Goal: Task Accomplishment & Management: Manage account settings

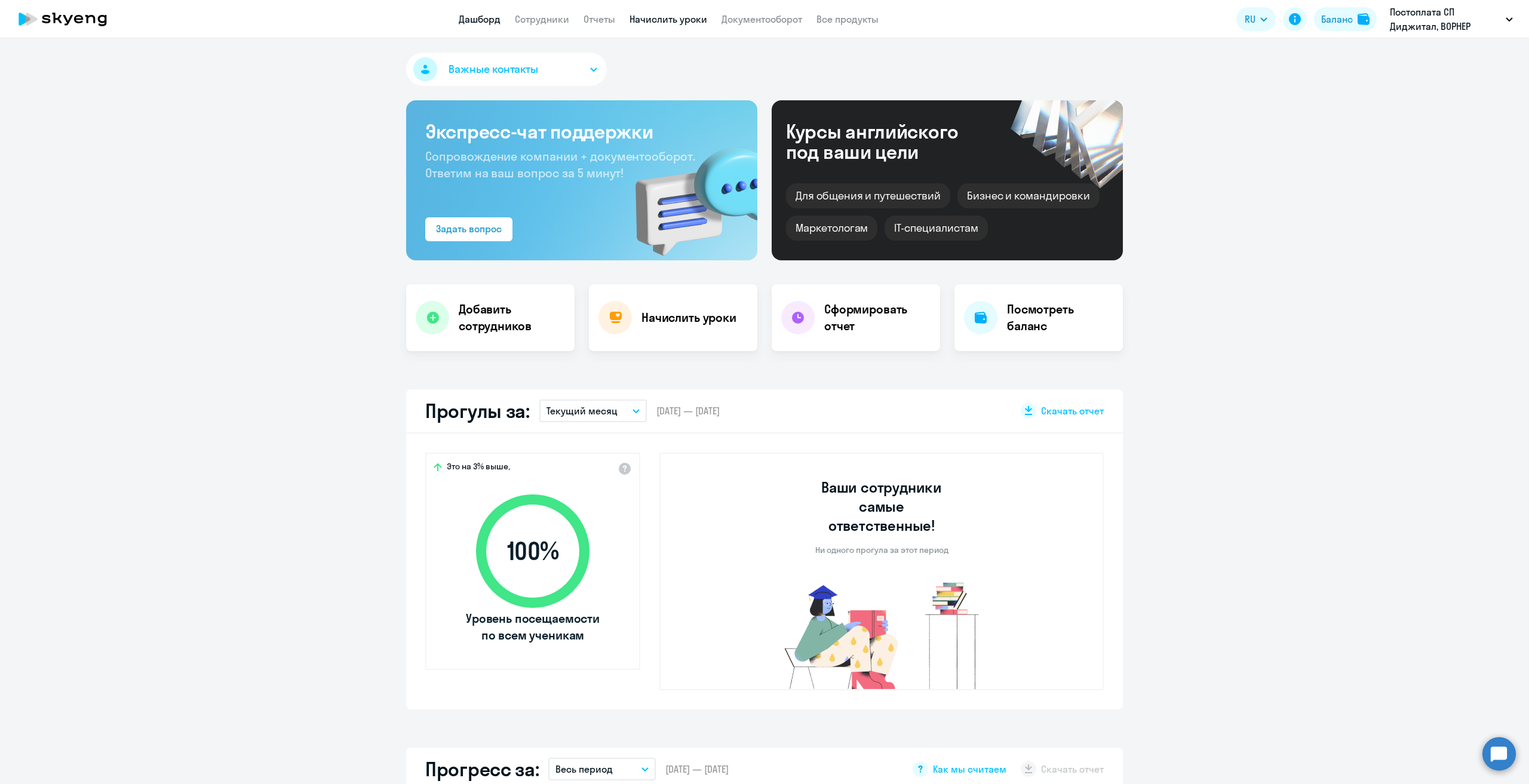
click at [675, 16] on link "Начислить уроки" at bounding box center [668, 19] width 78 height 12
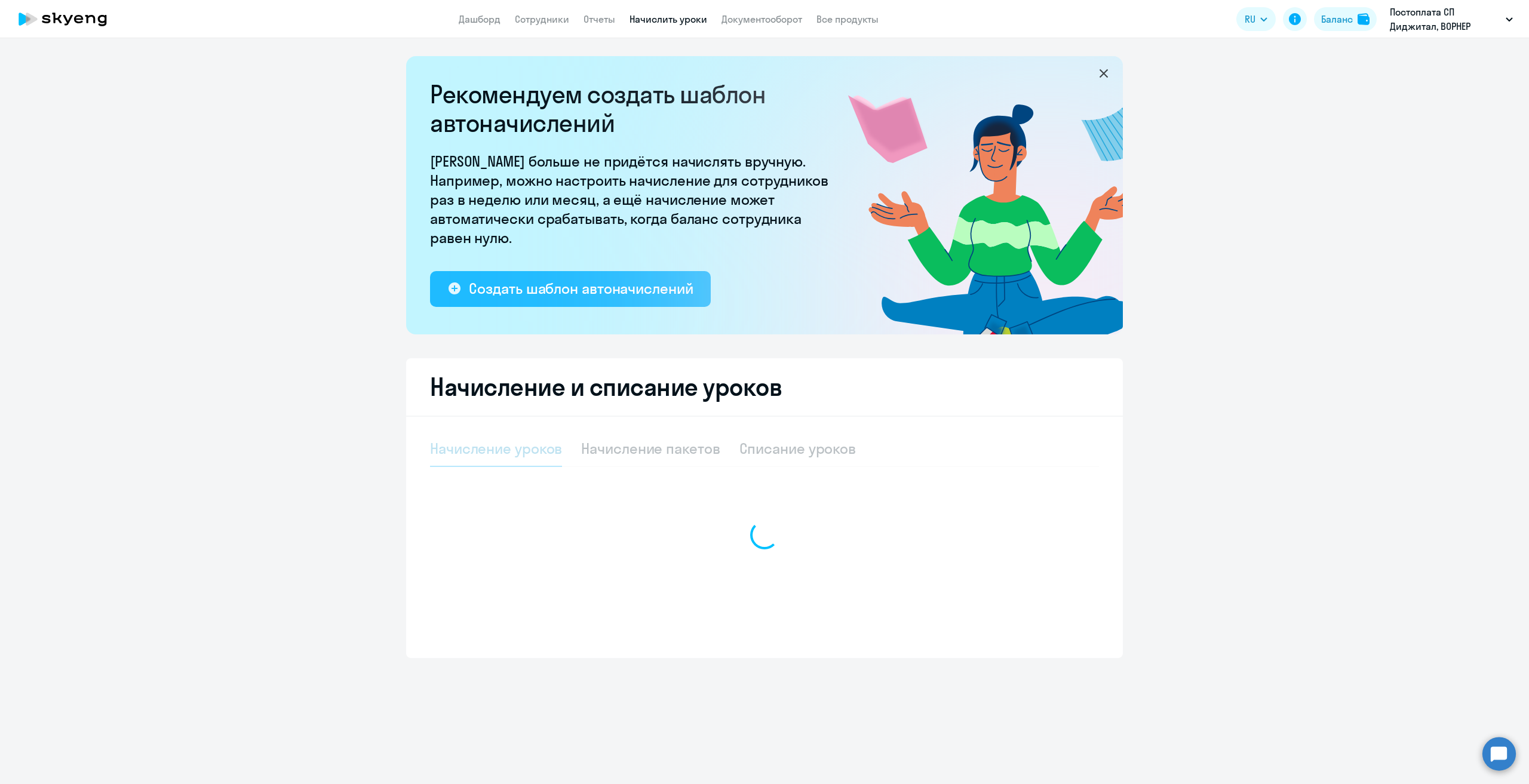
select select "10"
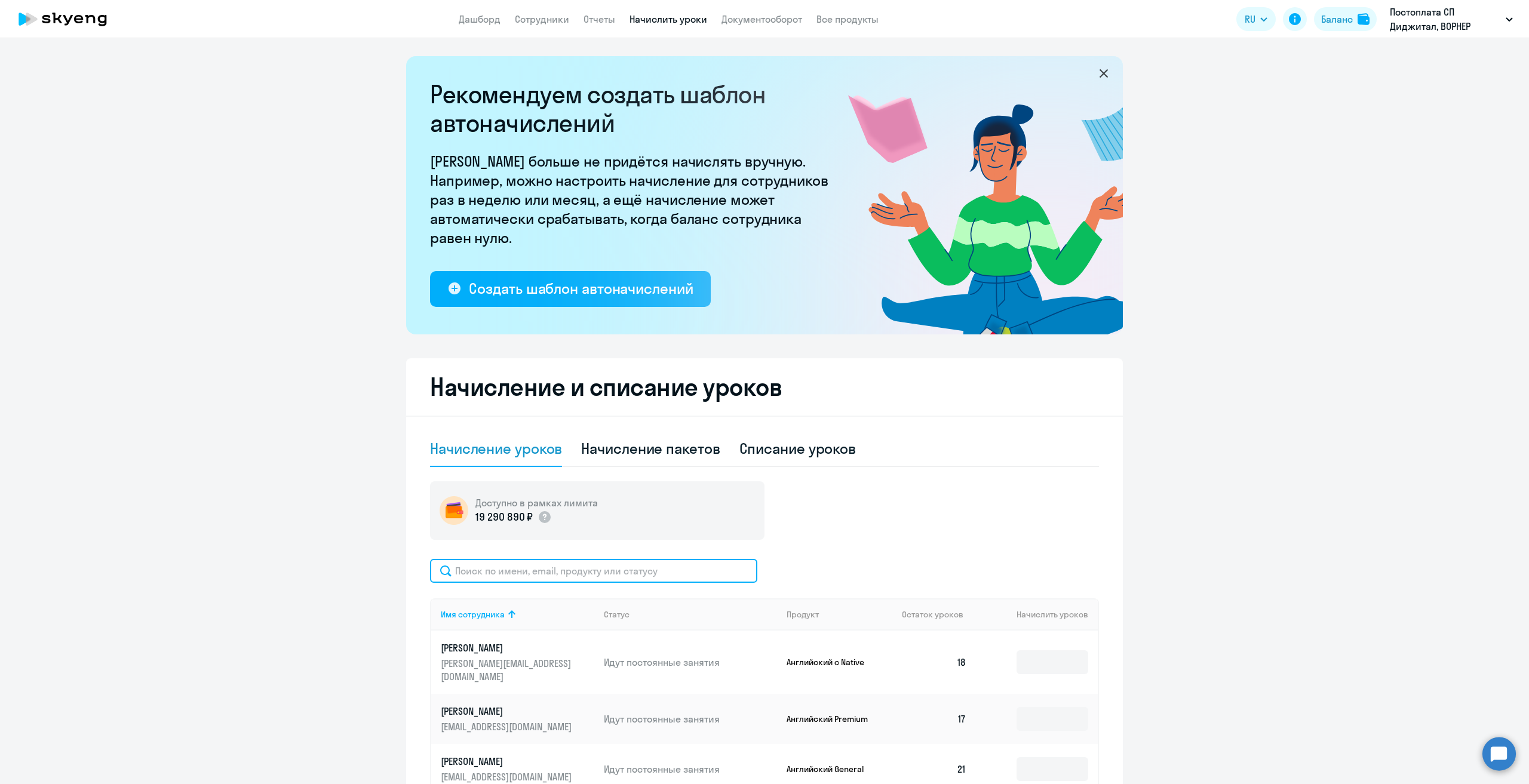
click at [614, 577] on input "text" at bounding box center [594, 571] width 327 height 24
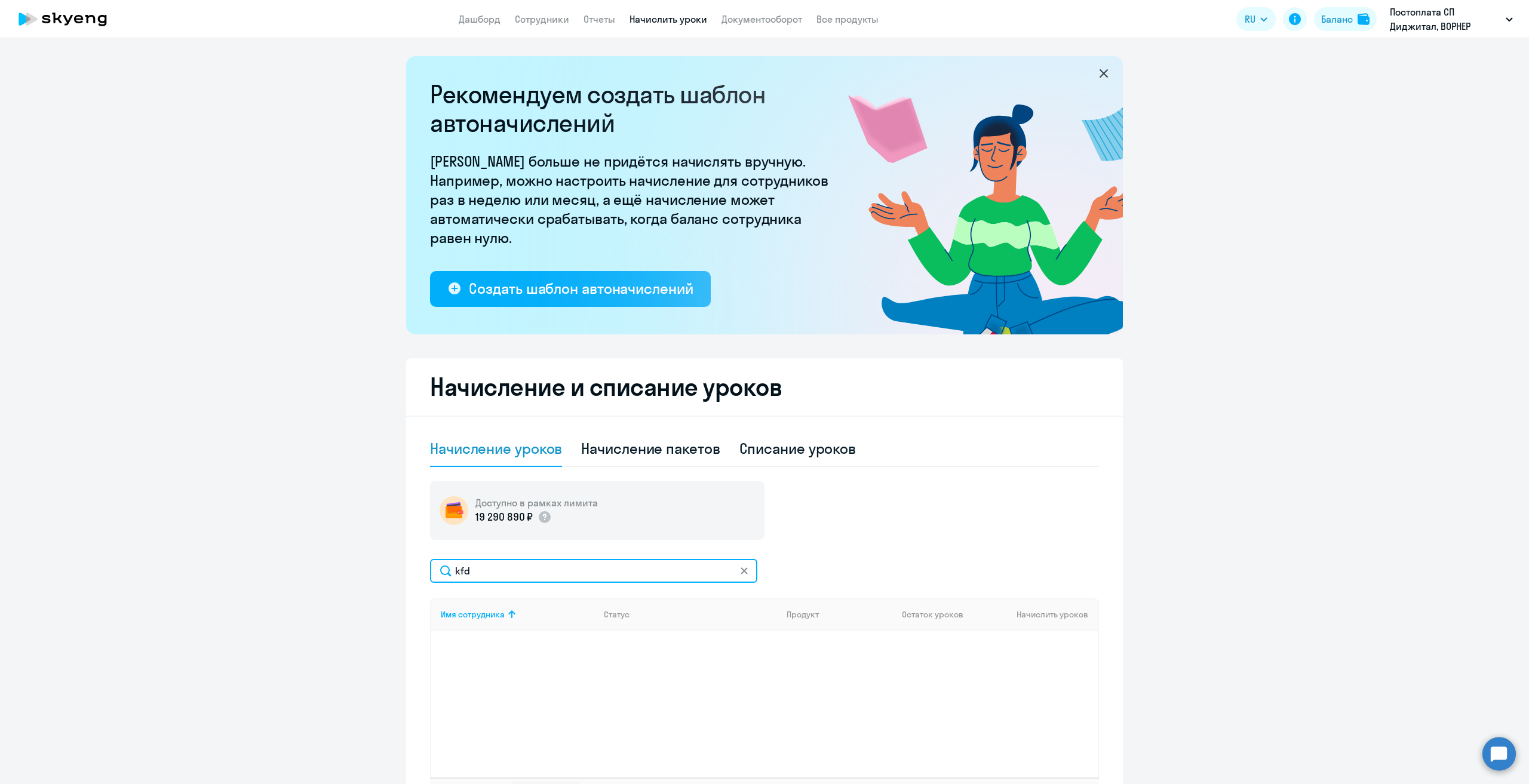
type input "k"
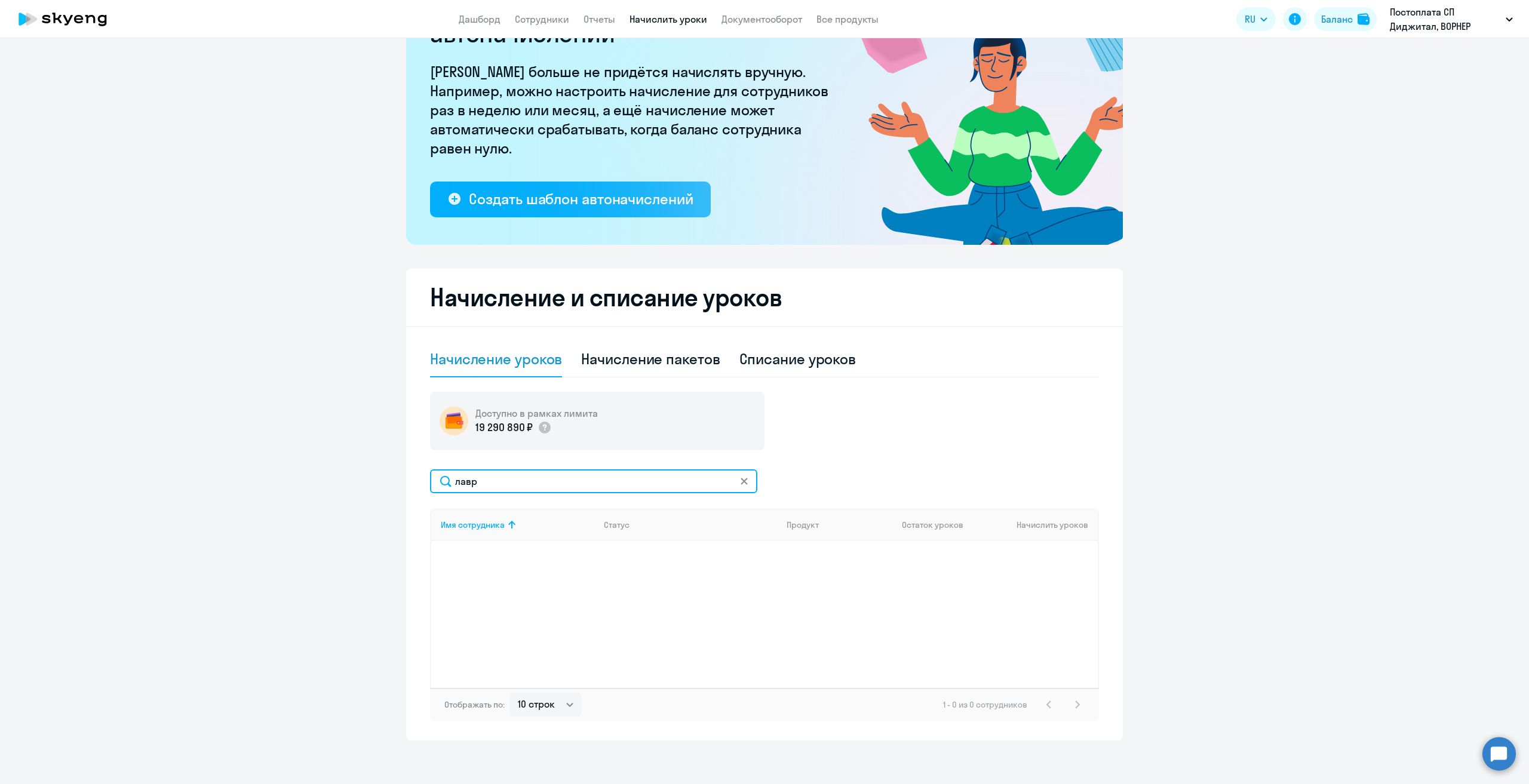
scroll to position [93, 0]
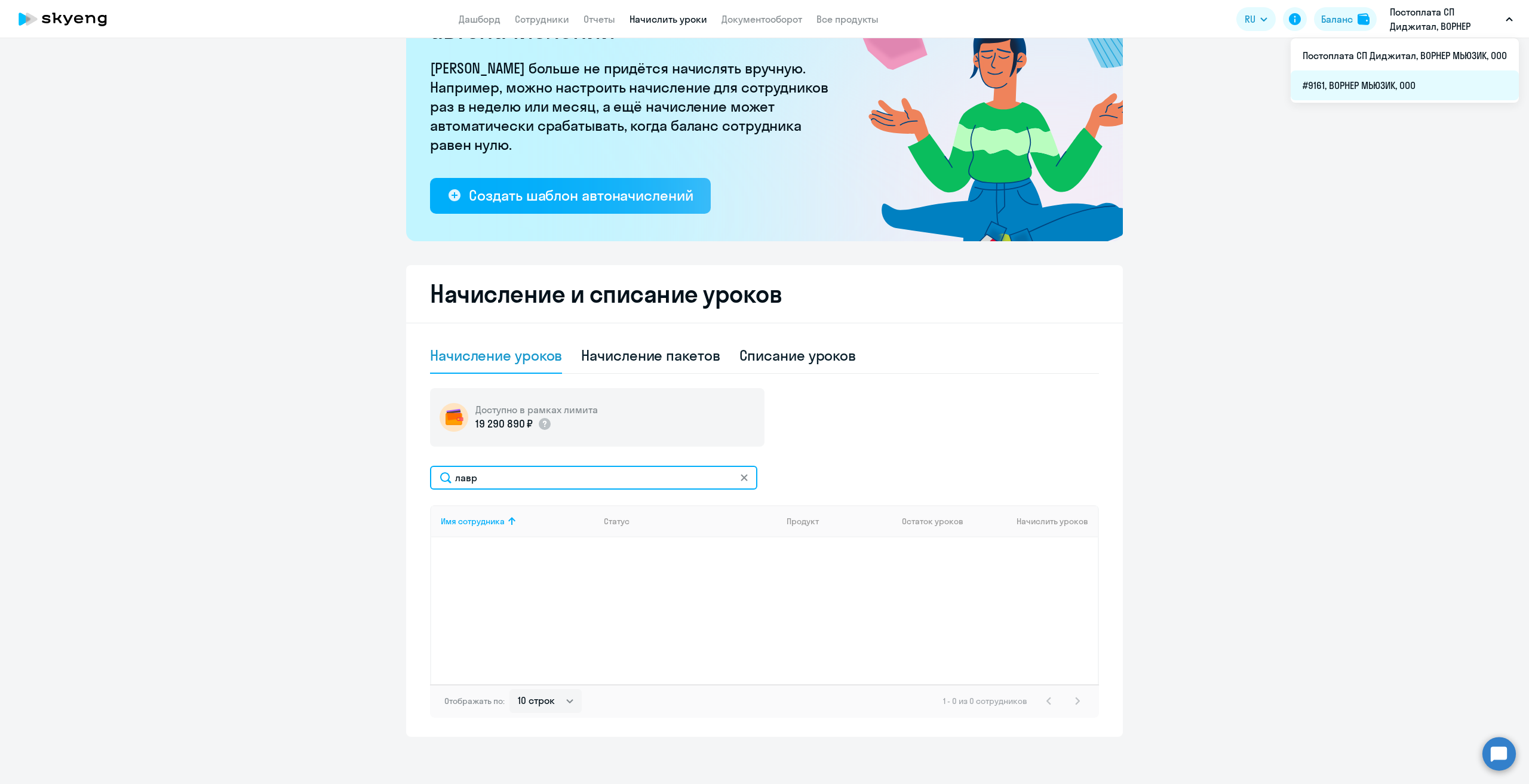
type input "лавр"
click at [1406, 84] on li "#9161, ВОРНЕР МЬЮЗИК, ООО" at bounding box center [1404, 86] width 228 height 30
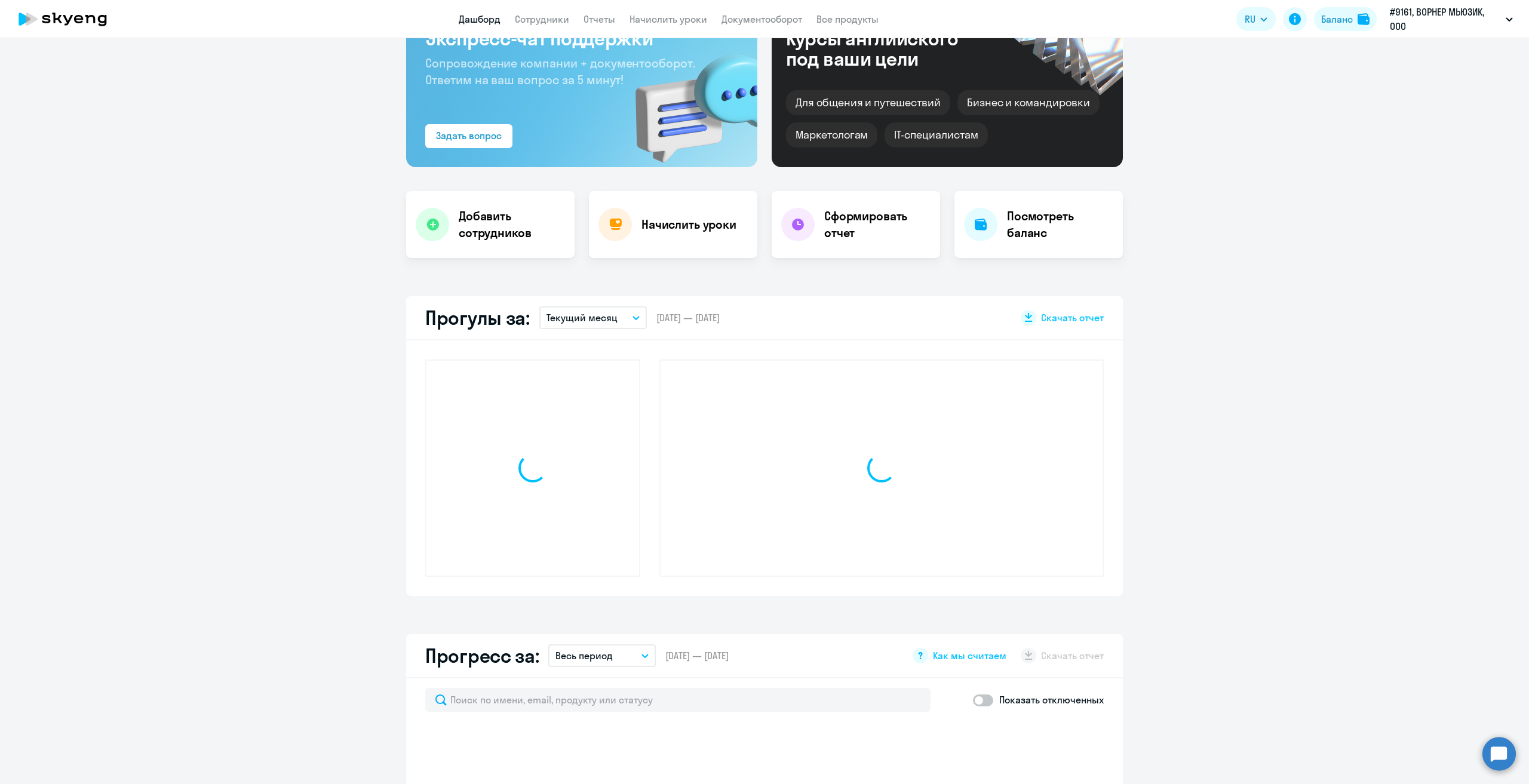
scroll to position [201, 0]
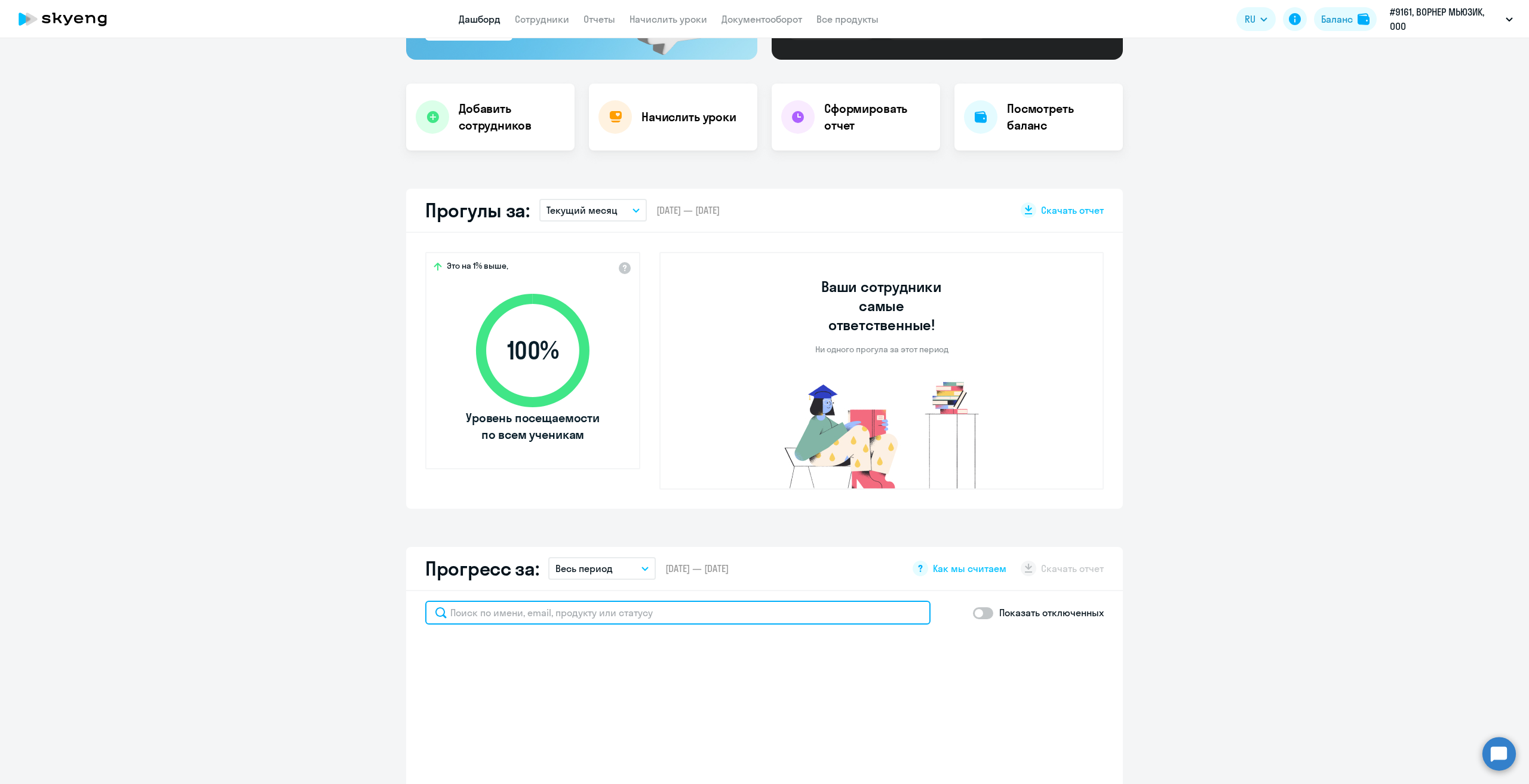
click at [484, 604] on input "text" at bounding box center [678, 612] width 505 height 24
type input "лавр"
select select "30"
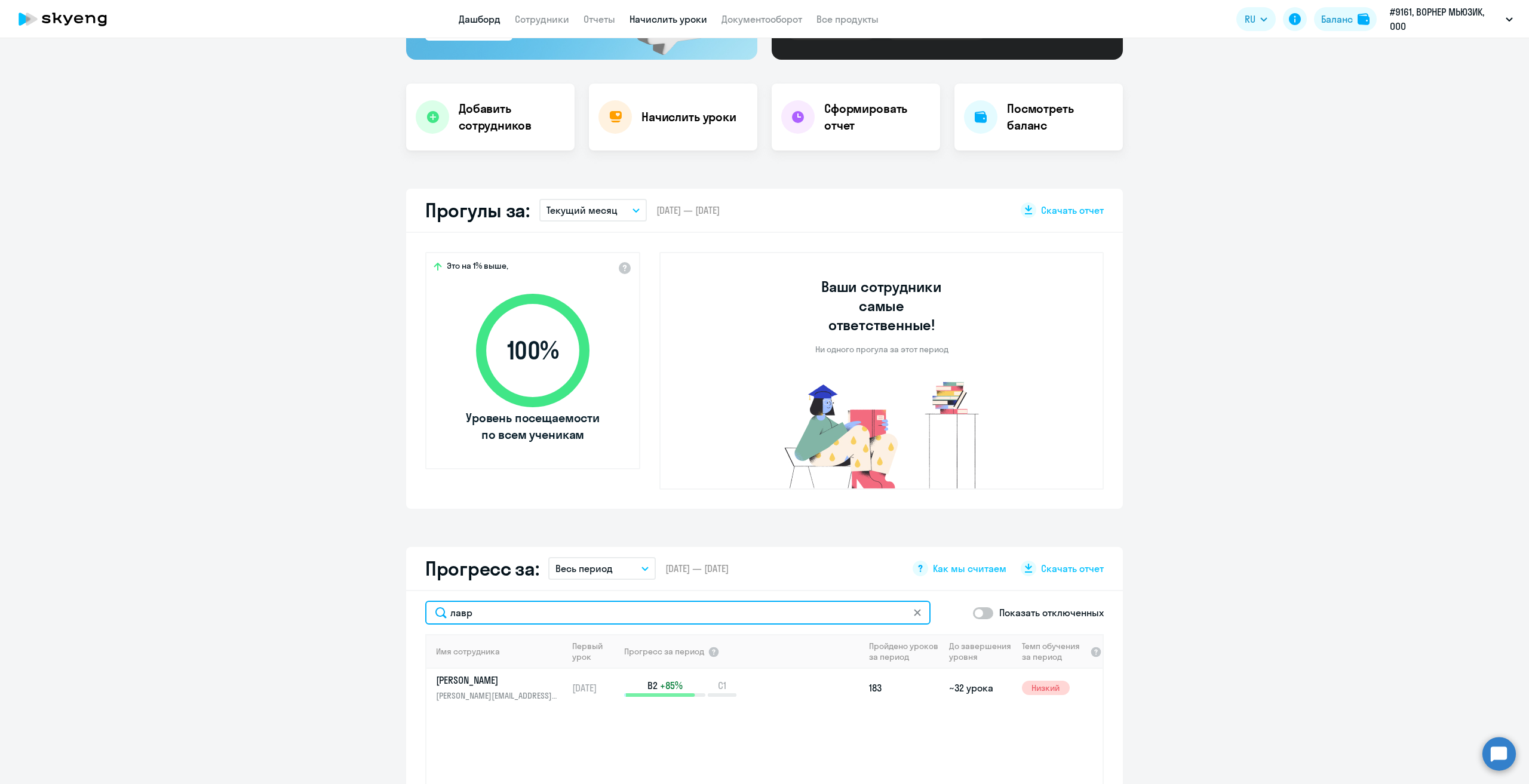
type input "лавр"
click at [667, 18] on link "Начислить уроки" at bounding box center [668, 19] width 78 height 12
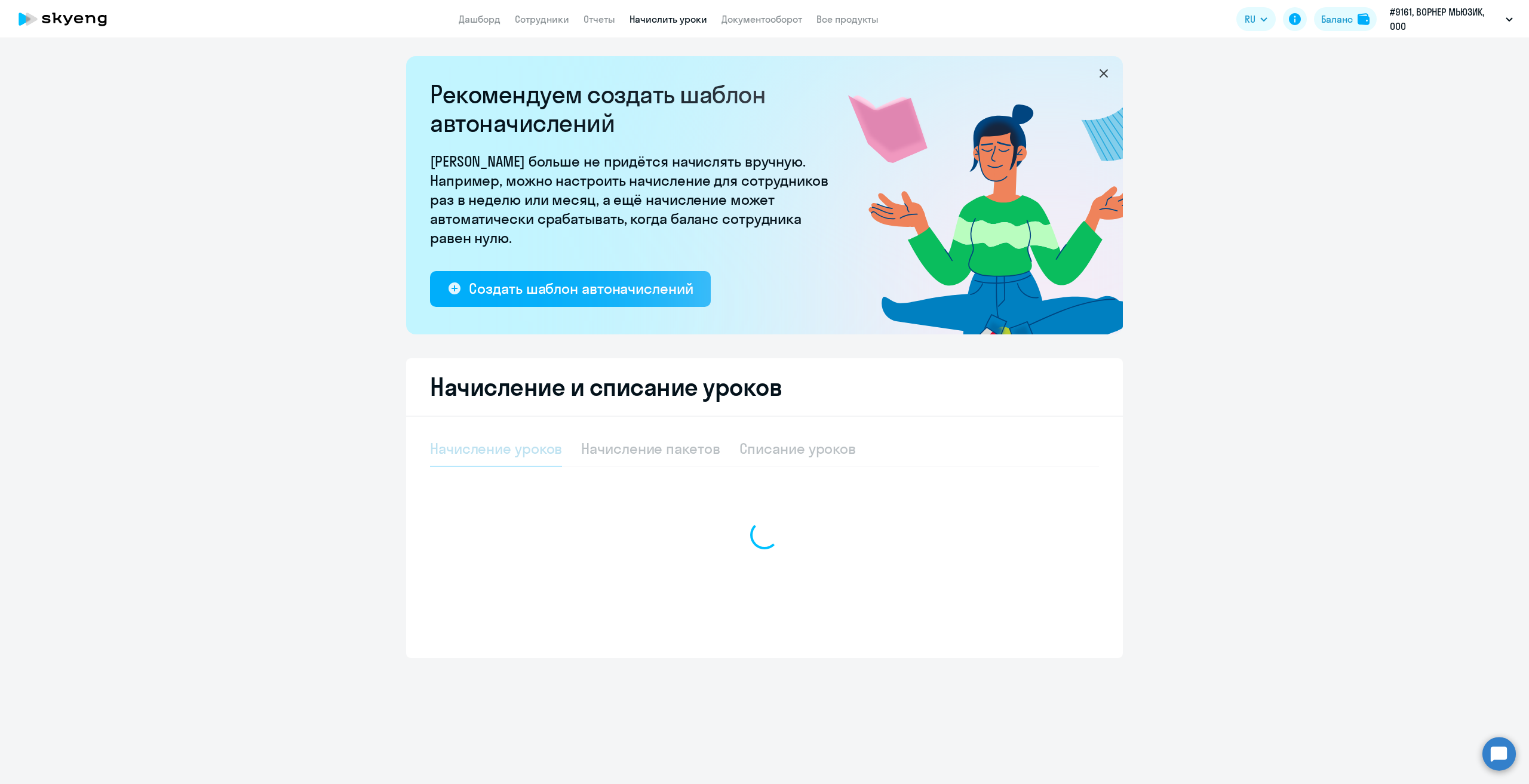
select select "10"
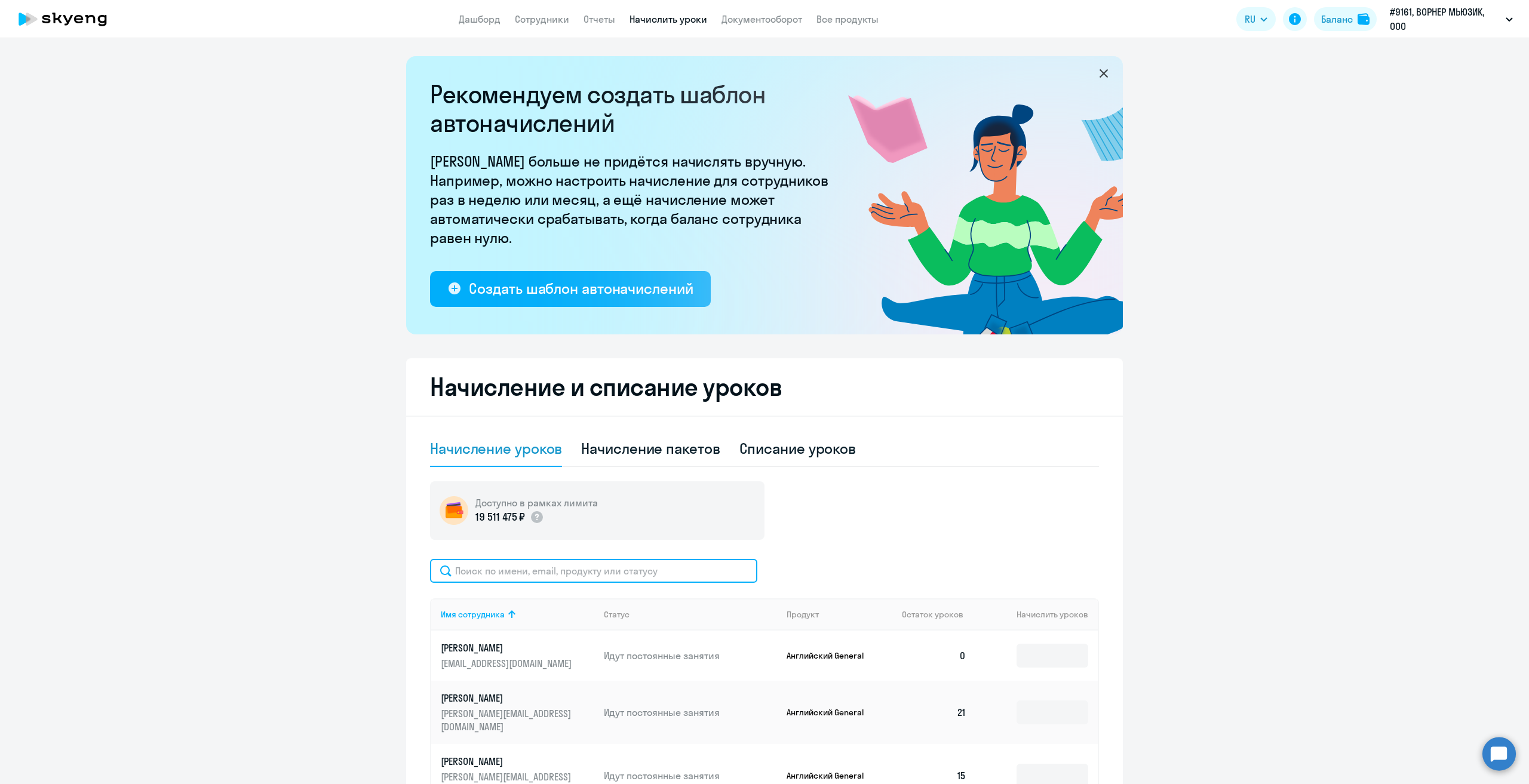
click at [551, 570] on input "text" at bounding box center [594, 571] width 327 height 24
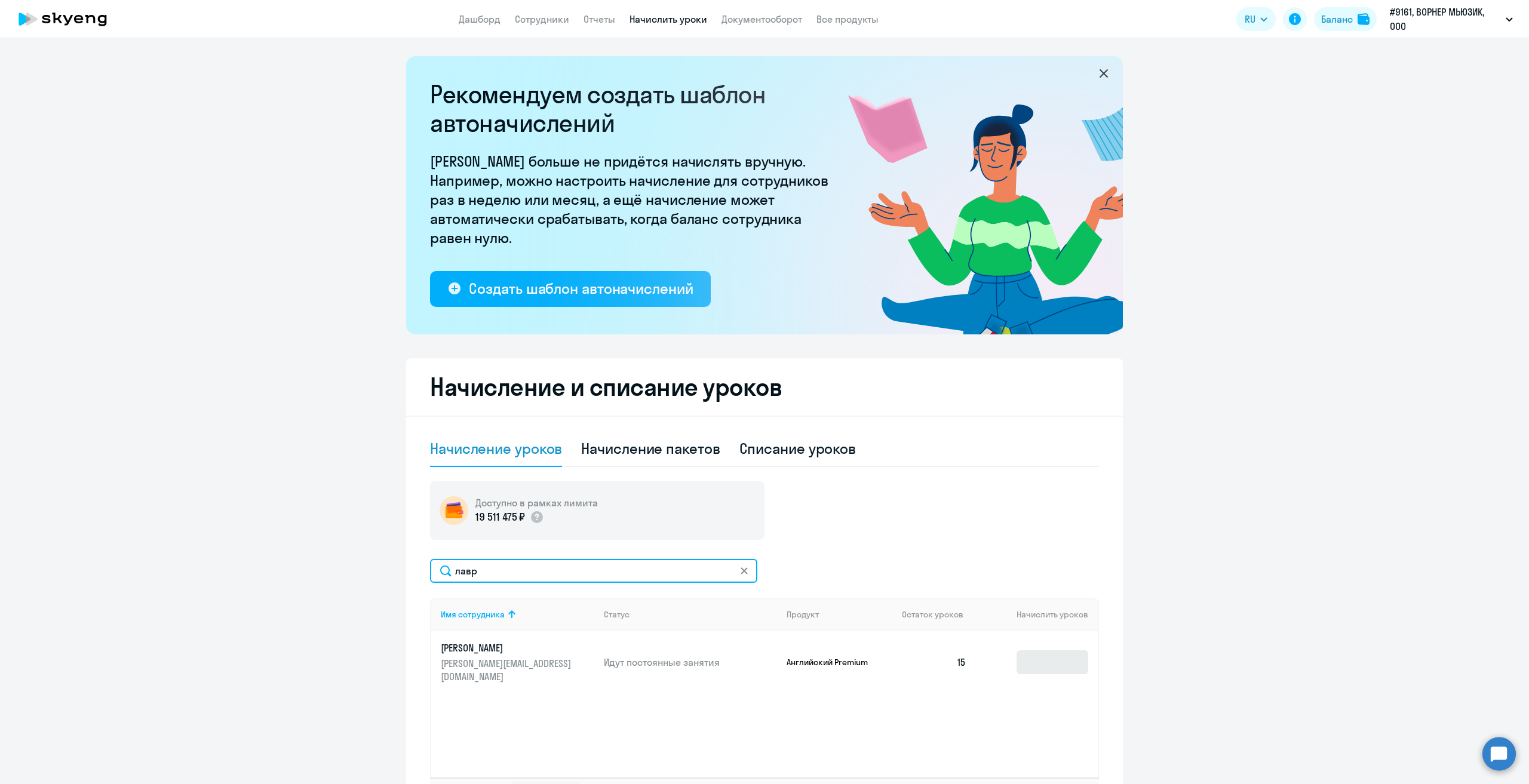
type input "лавр"
click at [1050, 655] on input at bounding box center [1052, 662] width 72 height 24
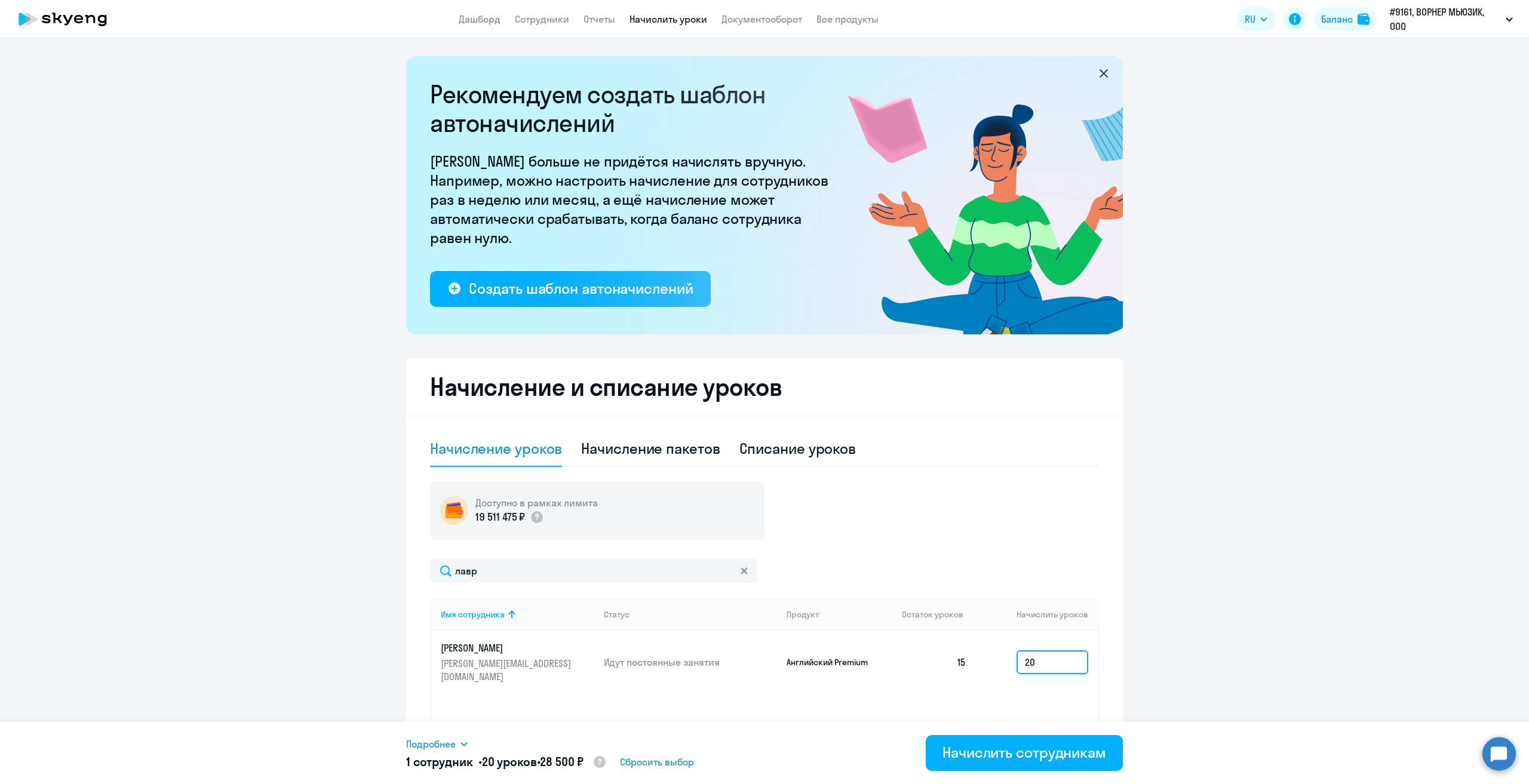
scroll to position [93, 0]
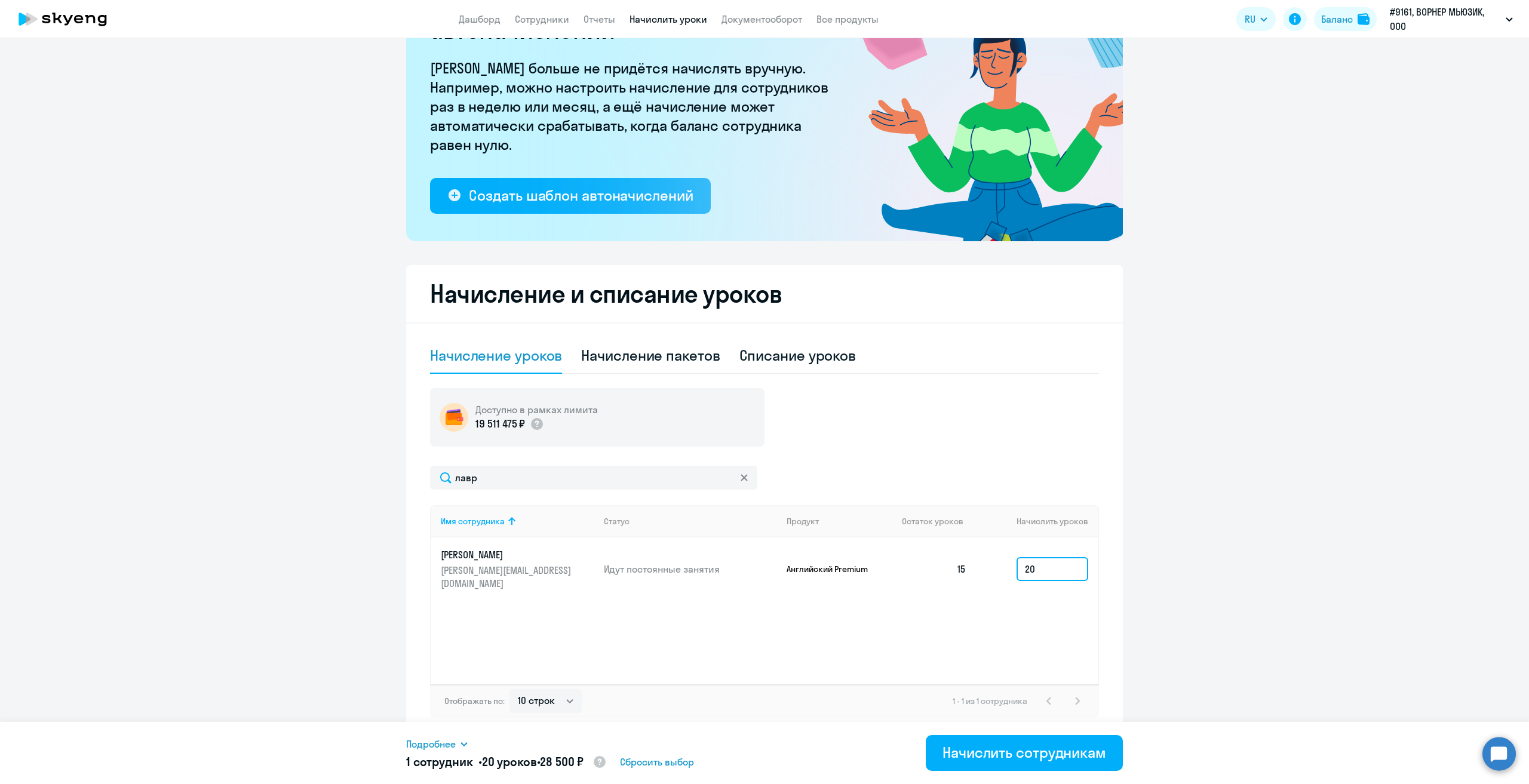
click at [1051, 561] on input "20" at bounding box center [1052, 569] width 72 height 24
type input "2"
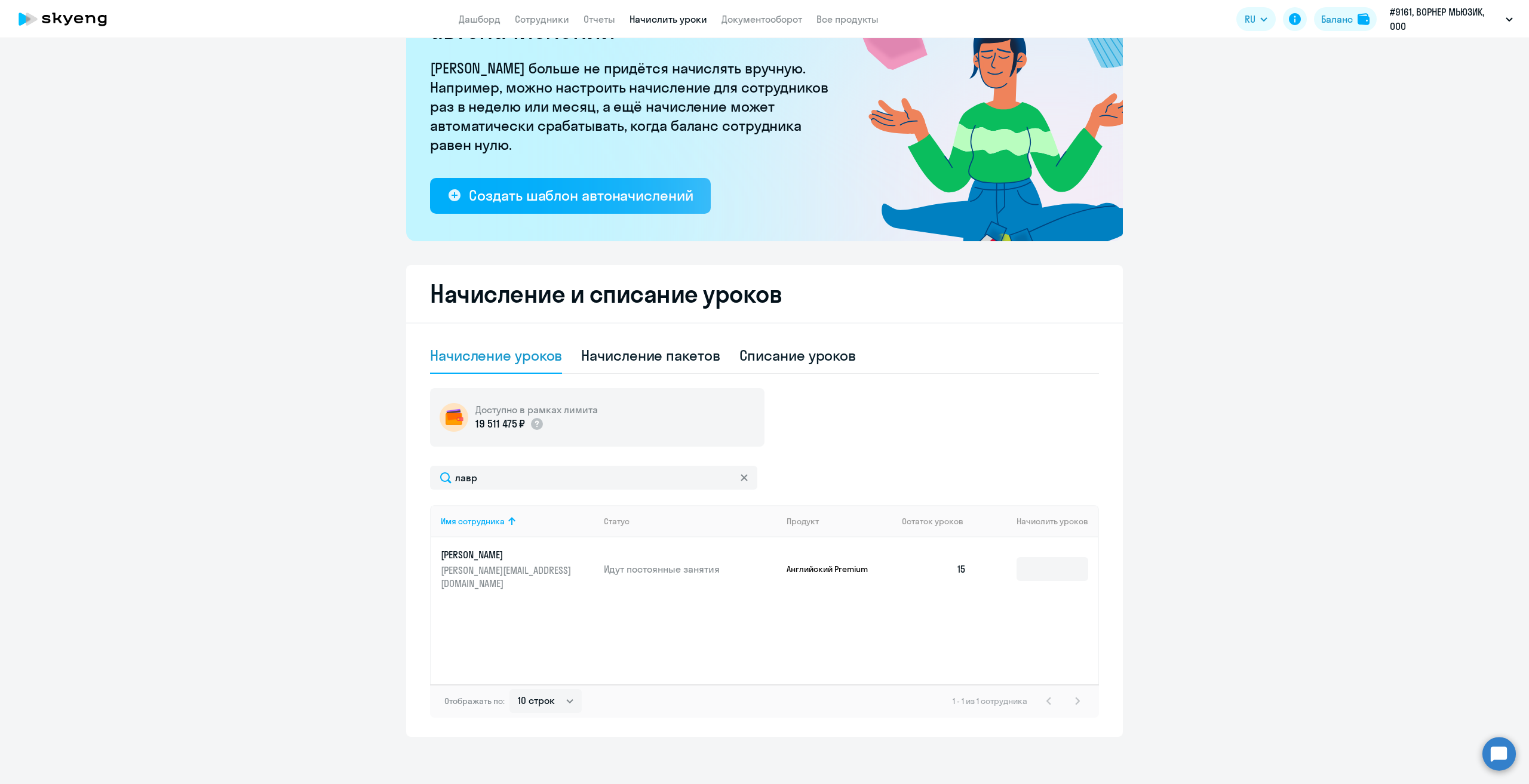
click at [1242, 565] on ng-component "Рекомендуем создать шаблон автоначислений Уроки больше не придётся начислять вр…" at bounding box center [764, 350] width 1529 height 774
drag, startPoint x: 1247, startPoint y: 554, endPoint x: 1266, endPoint y: 566, distance: 22.5
click at [1265, 563] on ng-component "Рекомендуем создать шаблон автоначислений Уроки больше не придётся начислять вр…" at bounding box center [764, 350] width 1529 height 774
